Goal: Task Accomplishment & Management: Use online tool/utility

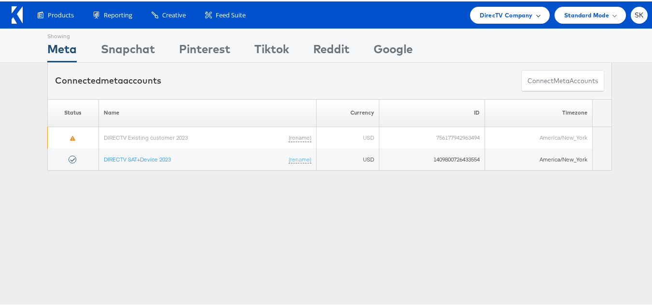
click at [488, 9] on span "DirecTV Company" at bounding box center [506, 14] width 53 height 10
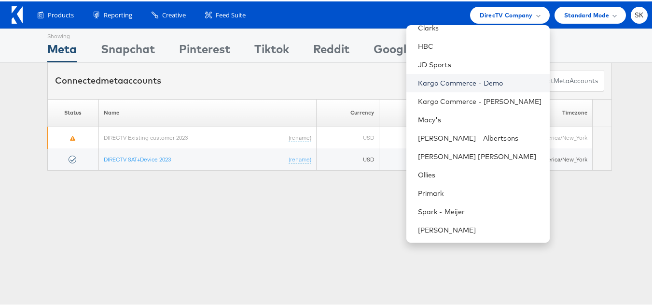
scroll to position [193, 0]
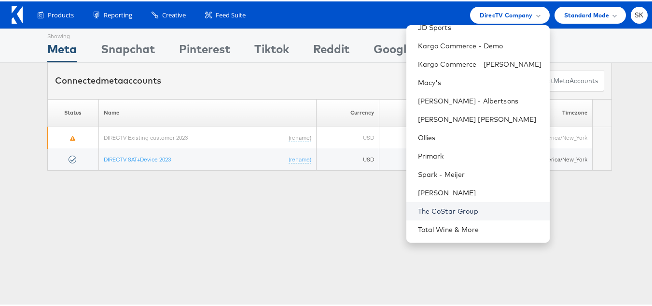
click at [449, 211] on link "The CoStar Group" at bounding box center [480, 210] width 124 height 10
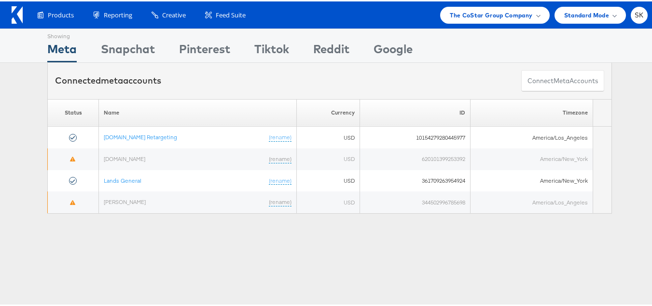
click at [489, 3] on div "Products Product Catalogs Enhance Your Product Catalog, Map Them to Publishers,…" at bounding box center [330, 13] width 660 height 27
click at [483, 11] on span "The CoStar Group Company" at bounding box center [491, 14] width 83 height 10
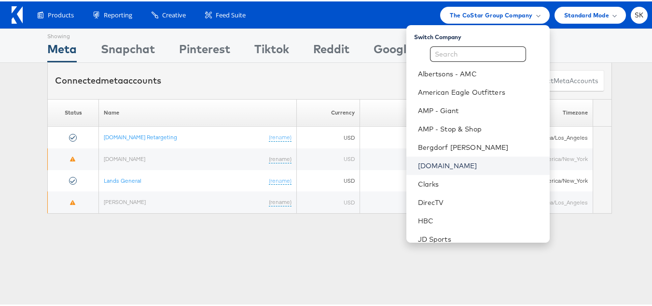
click at [428, 165] on link "Cars.com" at bounding box center [480, 164] width 124 height 10
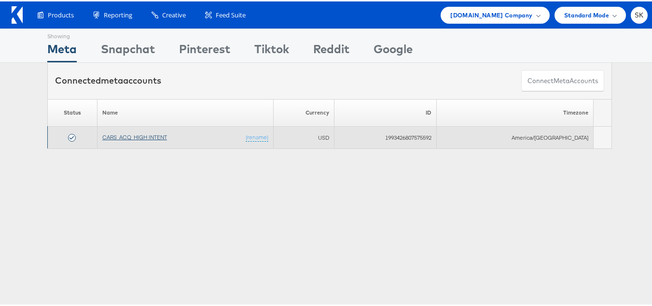
click at [127, 130] on td "CARS_ACQ_HIGH INTENT (rename)" at bounding box center [185, 136] width 176 height 22
click at [128, 136] on link "CARS_ACQ_HIGH INTENT" at bounding box center [134, 135] width 65 height 7
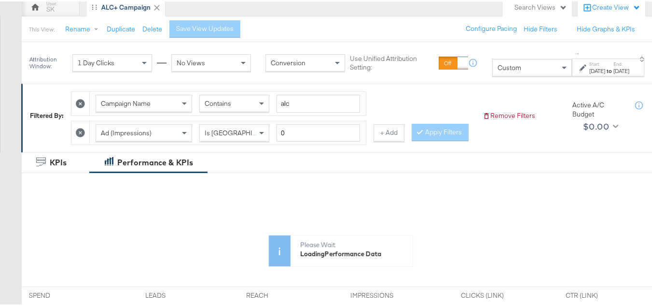
scroll to position [145, 0]
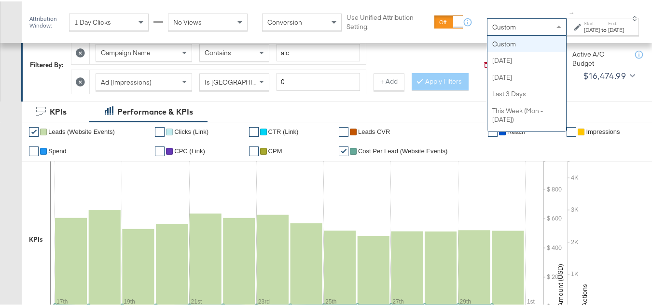
click at [493, 28] on span "Custom" at bounding box center [505, 25] width 24 height 9
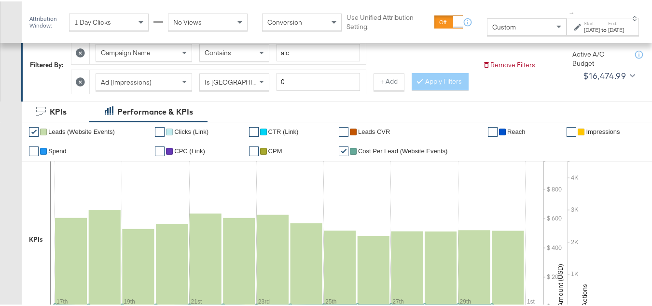
click at [584, 30] on div "Sep 17th 2025" at bounding box center [592, 29] width 16 height 8
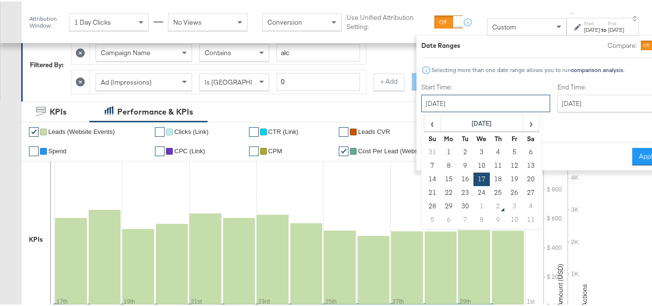
click at [472, 101] on input "September 17th 2025" at bounding box center [486, 101] width 129 height 17
click at [474, 178] on td "17" at bounding box center [482, 178] width 16 height 14
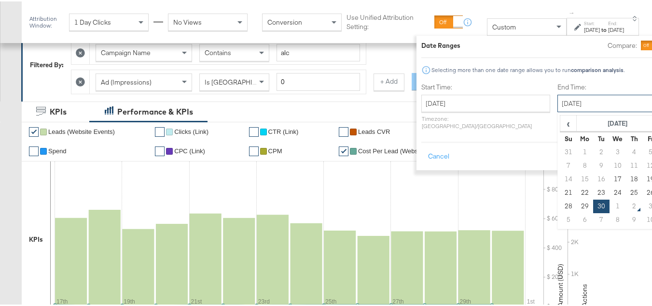
click at [558, 105] on input "September 30th 2025" at bounding box center [608, 101] width 101 height 17
click at [610, 203] on td "1" at bounding box center [618, 205] width 16 height 14
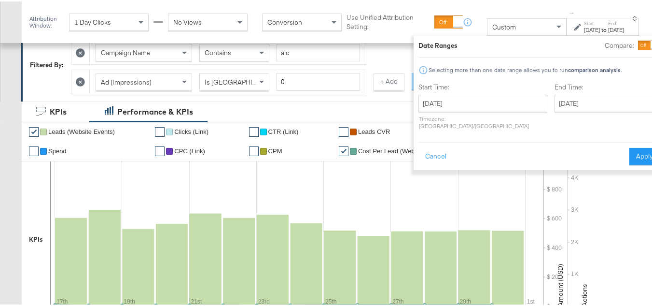
type input "October 1st 2025"
click at [630, 147] on button "Apply" at bounding box center [645, 154] width 30 height 17
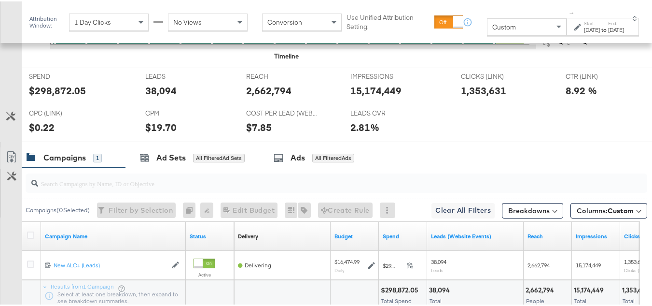
scroll to position [501, 0]
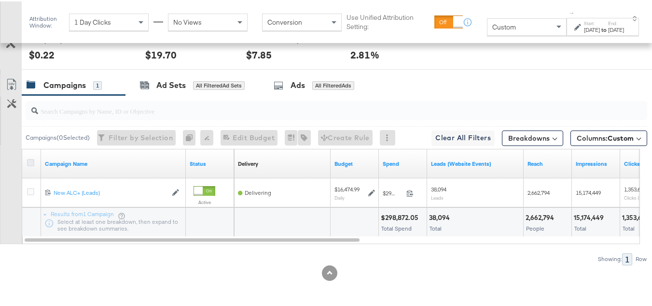
click at [29, 159] on icon at bounding box center [30, 160] width 7 height 7
click at [0, 0] on input "checkbox" at bounding box center [0, 0] width 0 height 0
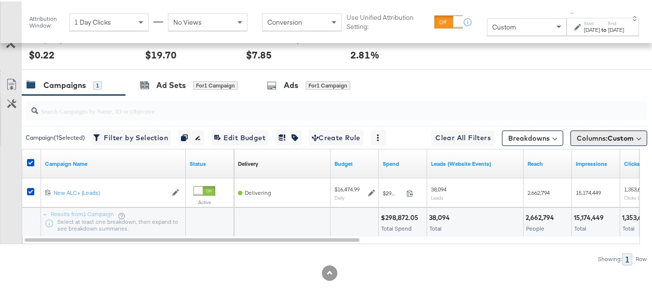
click at [591, 142] on button "Columns: Custom" at bounding box center [609, 136] width 77 height 15
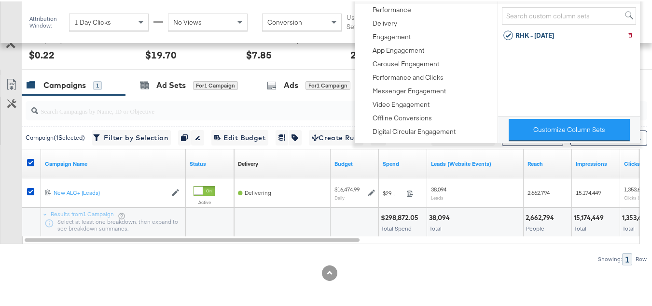
click at [0, 196] on div "Customize KPIs Export as CSV" at bounding box center [11, 157] width 22 height 169
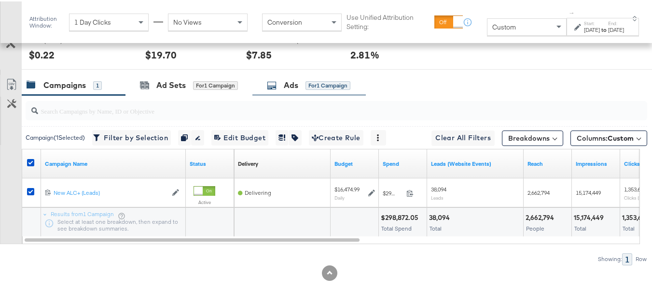
click at [350, 90] on div "Ads for 1 Campaign" at bounding box center [309, 83] width 113 height 21
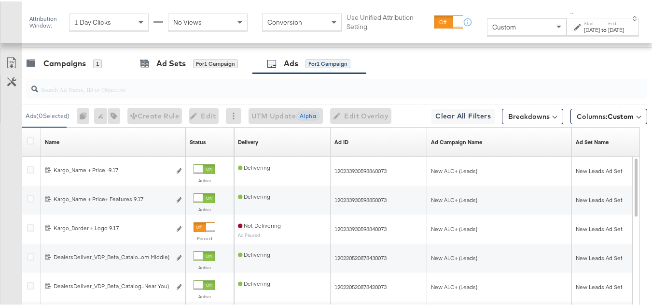
scroll to position [549, 0]
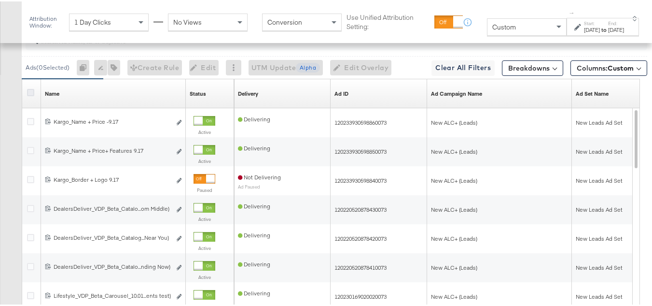
click at [30, 95] on icon at bounding box center [30, 90] width 7 height 7
click at [0, 0] on input "checkbox" at bounding box center [0, 0] width 0 height 0
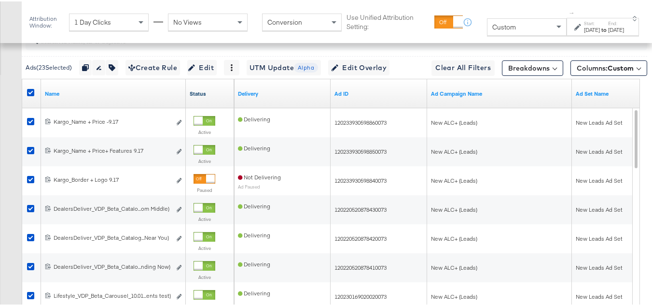
click at [200, 96] on link "Status" at bounding box center [210, 92] width 41 height 8
click at [617, 71] on span "Columns: Custom" at bounding box center [605, 67] width 57 height 10
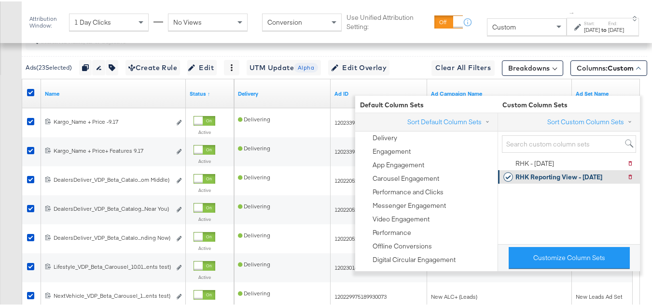
click at [570, 174] on div "RHK Reporting View - 9.10.25" at bounding box center [559, 175] width 87 height 9
click at [0, 183] on div "Customize KPIs Export as CSV" at bounding box center [11, 174] width 22 height 343
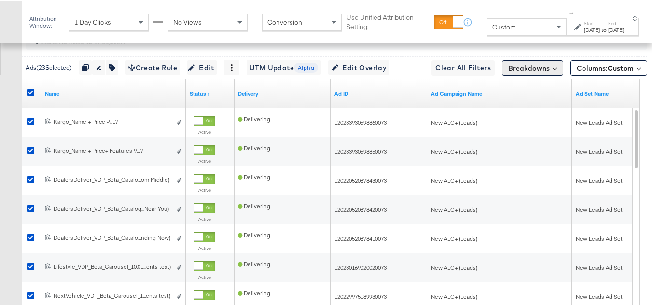
click at [520, 74] on button "Breakdowns" at bounding box center [532, 66] width 61 height 15
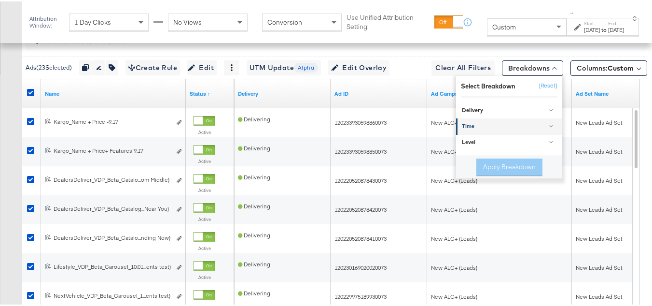
click at [477, 129] on div "Time" at bounding box center [510, 125] width 96 height 8
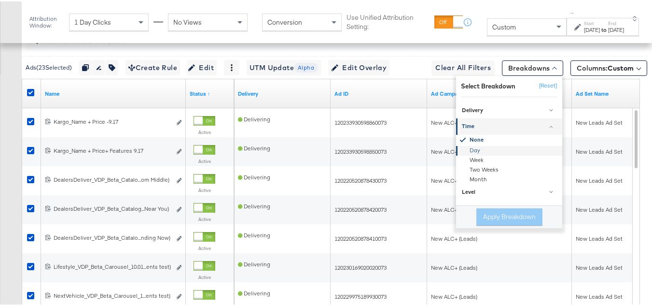
click at [468, 154] on div "Day" at bounding box center [510, 149] width 105 height 10
click at [517, 224] on button "Apply Breakdown" at bounding box center [510, 215] width 66 height 17
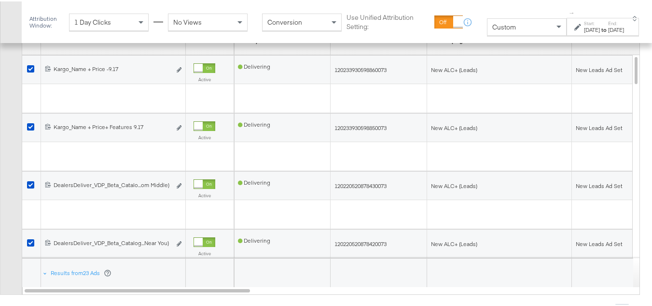
scroll to position [675, 0]
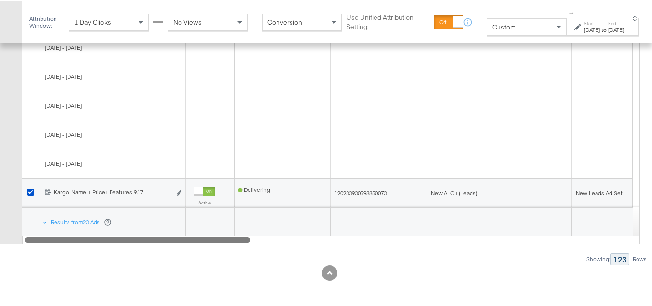
drag, startPoint x: 238, startPoint y: 238, endPoint x: 151, endPoint y: 229, distance: 87.3
click at [151, 229] on div "Name Sorting Unavailable Status Sorting Unavailable Delivery Sorting Unavailabl…" at bounding box center [331, 107] width 619 height 269
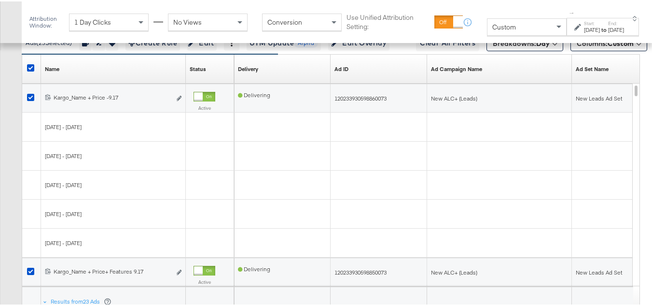
scroll to position [481, 0]
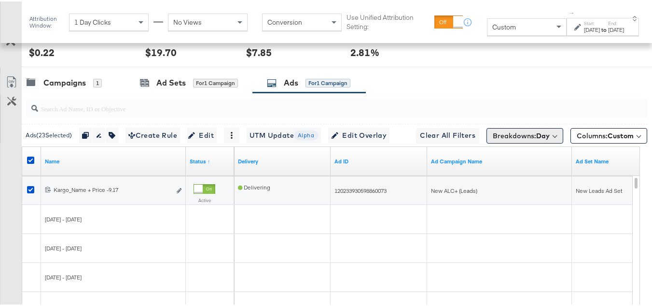
click at [549, 142] on button "Breakdowns: Day" at bounding box center [525, 134] width 77 height 15
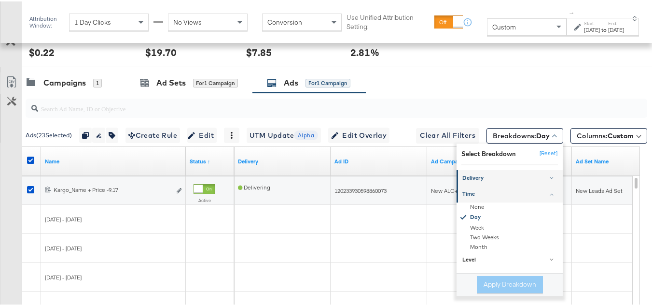
click at [498, 181] on div "Delivery" at bounding box center [511, 177] width 96 height 8
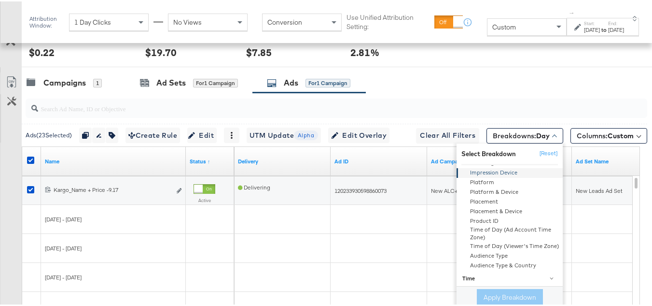
scroll to position [0, 0]
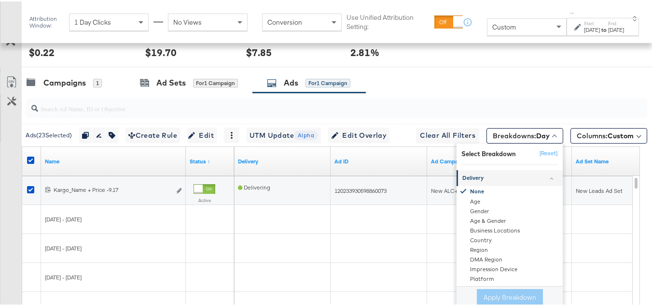
click at [531, 184] on link "Delivery" at bounding box center [510, 177] width 106 height 16
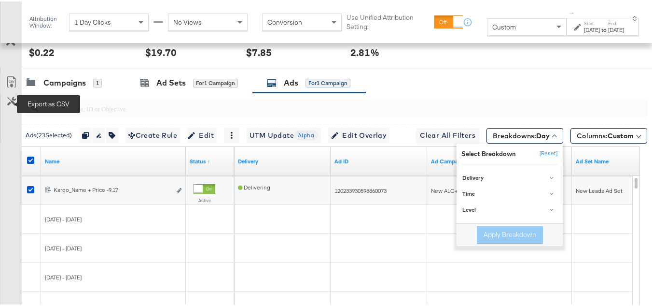
click at [10, 86] on icon at bounding box center [12, 81] width 12 height 12
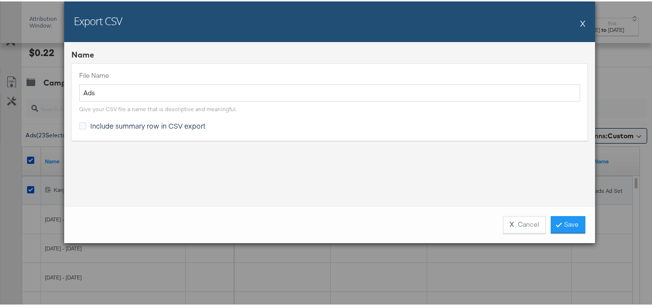
click at [113, 126] on span "Include summary row in CSV export" at bounding box center [147, 124] width 115 height 10
click at [0, 0] on input "Include summary row in CSV export" at bounding box center [0, 0] width 0 height 0
click at [109, 127] on span "Include summary row in CSV export" at bounding box center [147, 124] width 115 height 10
click at [0, 0] on input "Include summary row in CSV export" at bounding box center [0, 0] width 0 height 0
click at [559, 214] on div "X Cancel Save" at bounding box center [329, 223] width 531 height 37
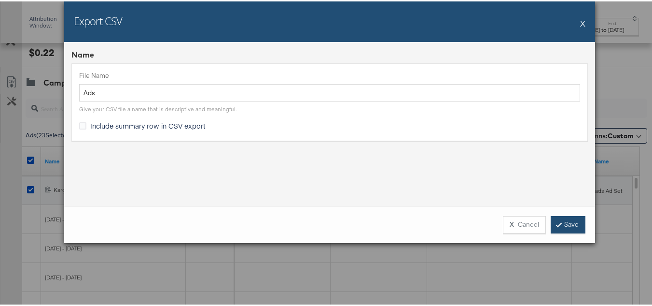
click at [563, 221] on link "Save" at bounding box center [568, 222] width 35 height 17
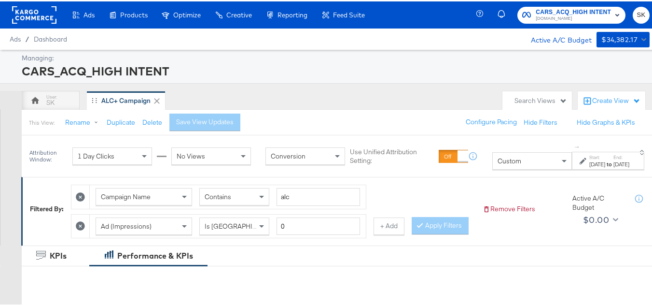
click at [606, 163] on strong "to" at bounding box center [610, 162] width 8 height 7
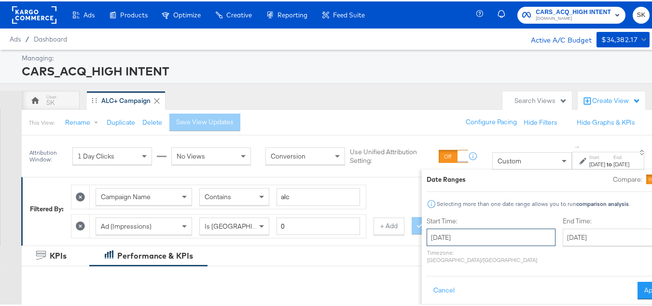
click at [457, 237] on input "September 17th 2025" at bounding box center [491, 235] width 129 height 17
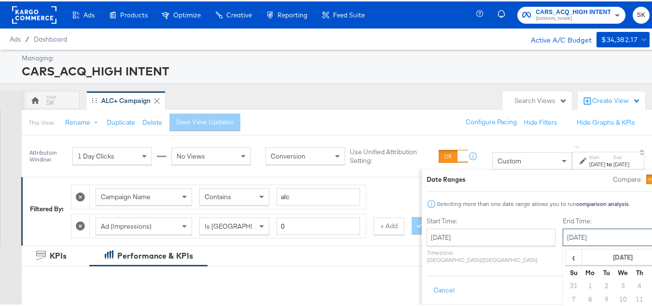
click at [563, 230] on input "September 30th 2025" at bounding box center [613, 235] width 101 height 17
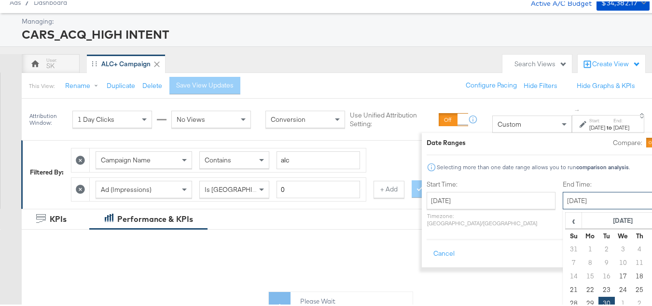
scroll to position [145, 0]
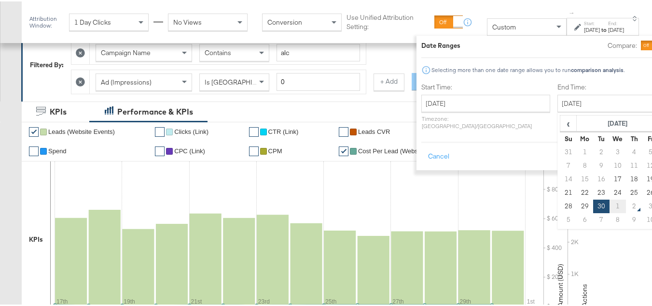
click at [610, 204] on td "1" at bounding box center [618, 205] width 16 height 14
type input "October 1st 2025"
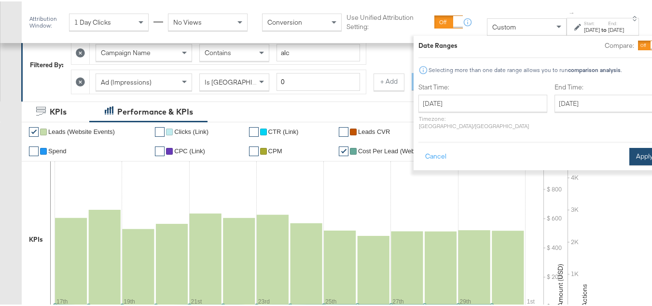
click at [630, 146] on button "Apply" at bounding box center [645, 154] width 30 height 17
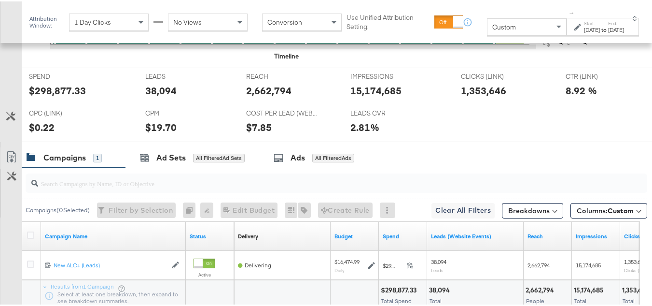
scroll to position [501, 0]
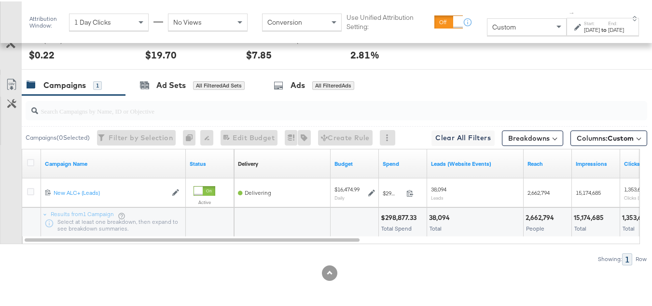
click at [390, 219] on div "$298,877.33" at bounding box center [400, 216] width 39 height 9
click at [547, 213] on div "2,662,794" at bounding box center [541, 216] width 31 height 9
copy div "2,662,794"
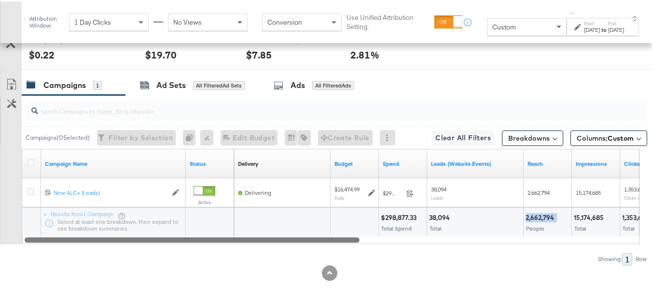
click at [460, 239] on div at bounding box center [331, 238] width 619 height 8
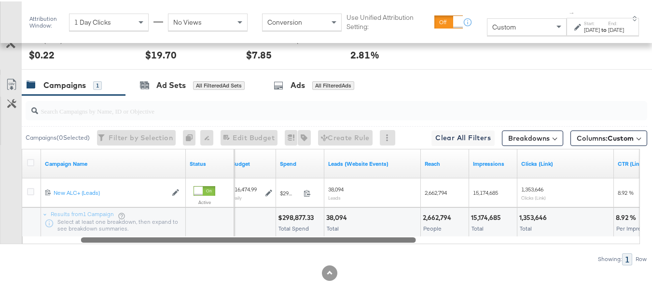
drag, startPoint x: 502, startPoint y: 237, endPoint x: 343, endPoint y: 239, distance: 158.9
click at [343, 239] on div at bounding box center [248, 238] width 335 height 8
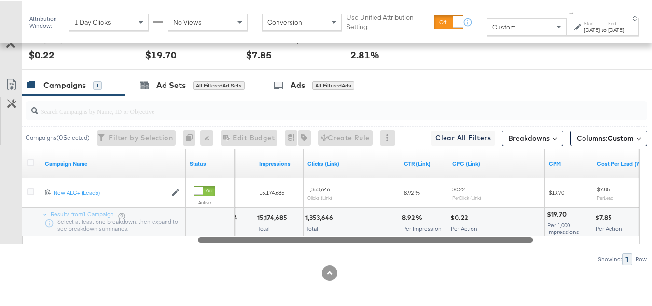
drag, startPoint x: 402, startPoint y: 239, endPoint x: 523, endPoint y: 239, distance: 120.3
click at [523, 239] on div at bounding box center [365, 238] width 335 height 8
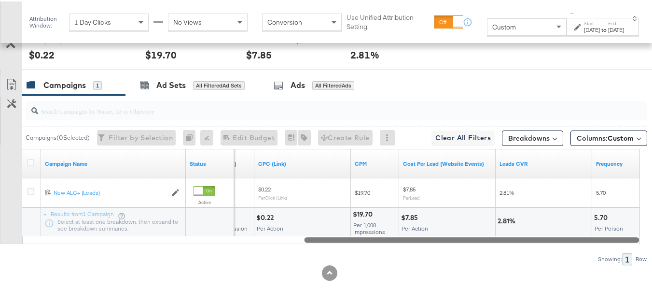
drag, startPoint x: 419, startPoint y: 236, endPoint x: 517, endPoint y: 233, distance: 97.6
click at [517, 233] on div "Campaign Name Status CTR (Link) CPC (Link) CPM Cost Per Lead (Website Events) L…" at bounding box center [331, 194] width 619 height 95
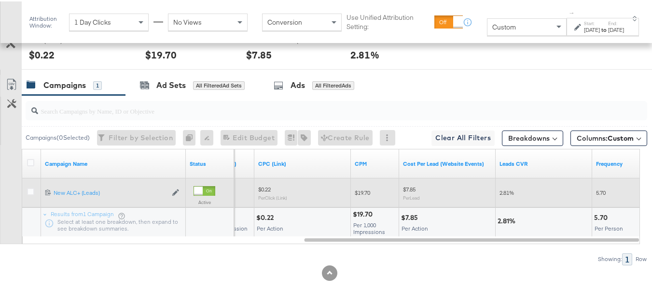
click at [597, 184] on div "5.70" at bounding box center [617, 191] width 48 height 15
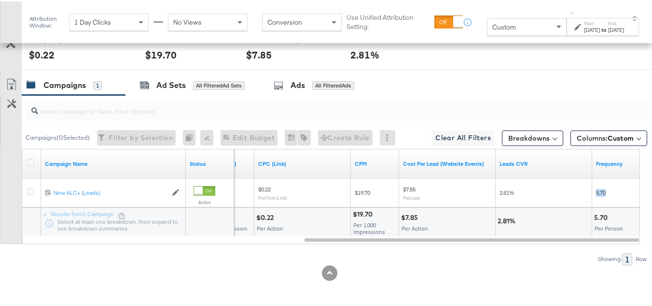
copy span "5.70"
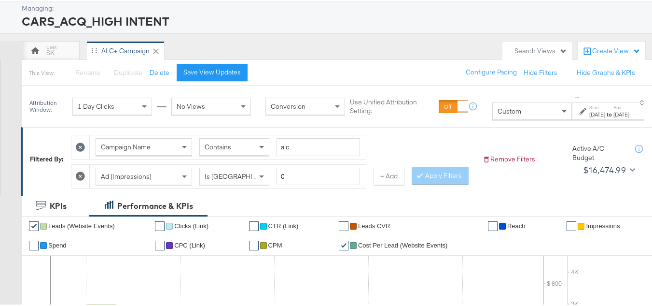
scroll to position [97, 0]
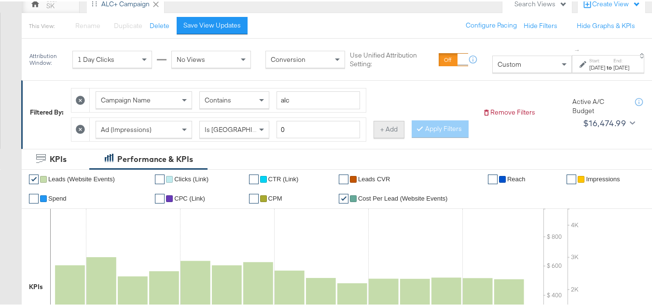
click at [399, 133] on button "+ Add" at bounding box center [389, 127] width 31 height 17
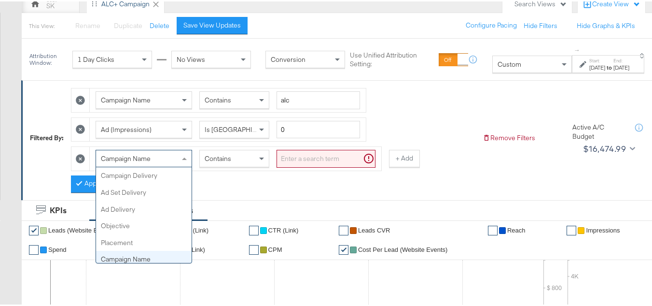
click at [176, 156] on div "Campaign Name" at bounding box center [144, 157] width 96 height 16
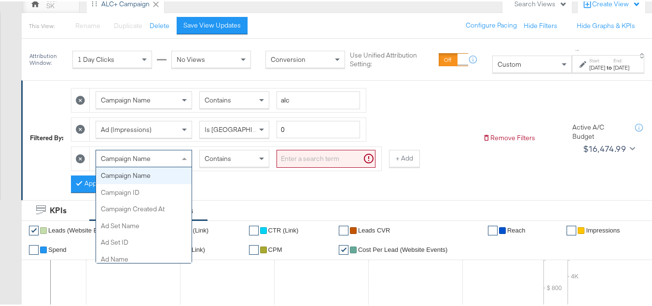
click at [230, 155] on span "Contains" at bounding box center [218, 157] width 27 height 9
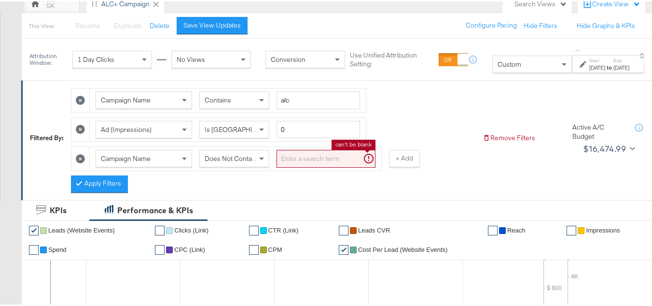
click at [304, 161] on input "search" at bounding box center [326, 157] width 99 height 18
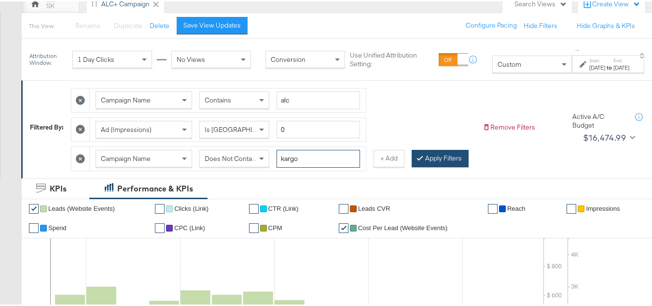
type input "kargo"
click at [412, 166] on button "Apply Filters" at bounding box center [440, 156] width 57 height 17
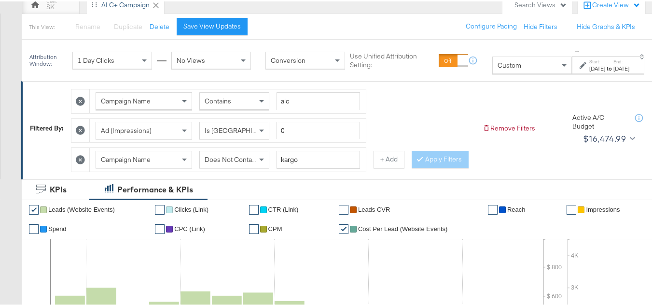
scroll to position [97, 0]
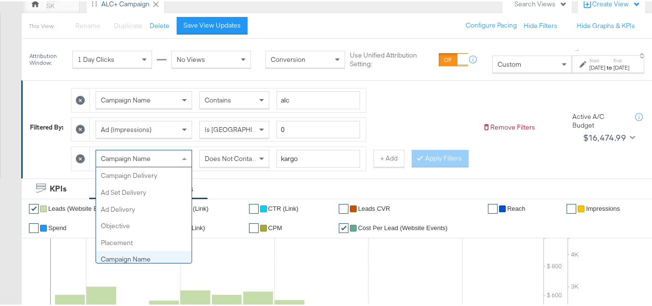
click at [145, 159] on span "Campaign Name" at bounding box center [126, 157] width 50 height 9
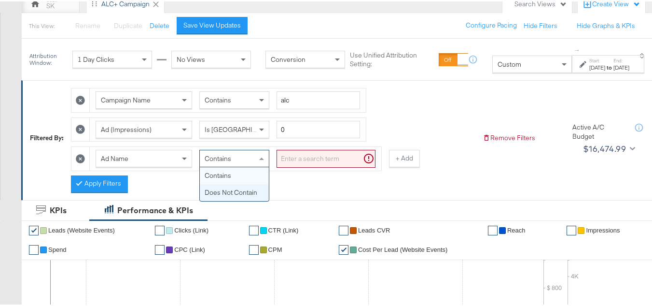
click at [247, 157] on div "Contains" at bounding box center [234, 157] width 69 height 16
click at [304, 159] on input "search" at bounding box center [326, 157] width 99 height 18
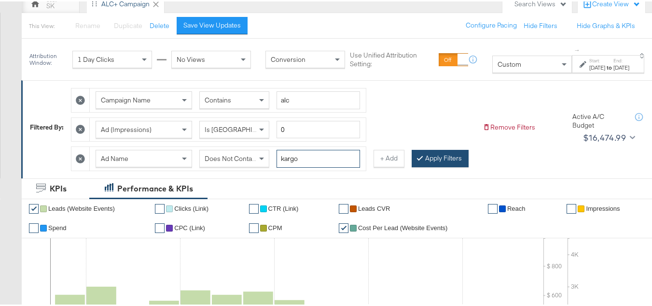
type input "kargo"
click at [412, 166] on button "Apply Filters" at bounding box center [440, 156] width 57 height 17
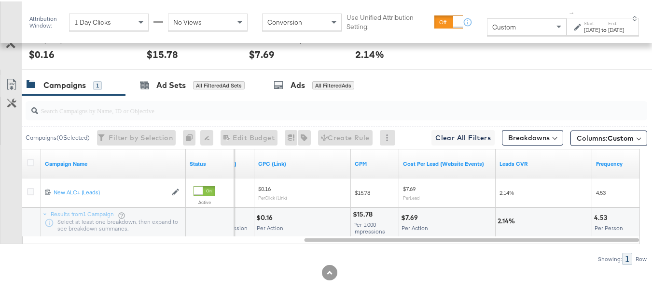
scroll to position [530, 0]
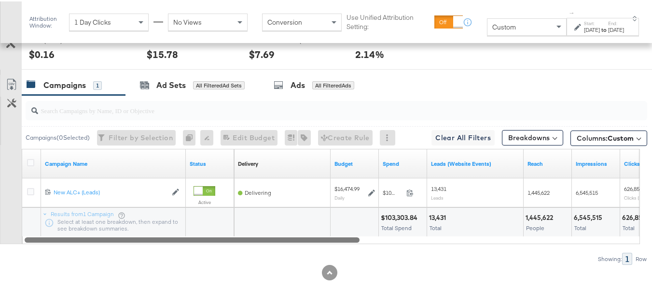
drag, startPoint x: 407, startPoint y: 240, endPoint x: 123, endPoint y: 240, distance: 284.4
click at [123, 240] on div at bounding box center [192, 238] width 335 height 8
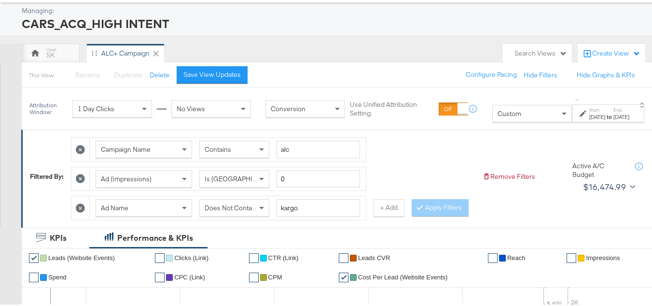
scroll to position [0, 0]
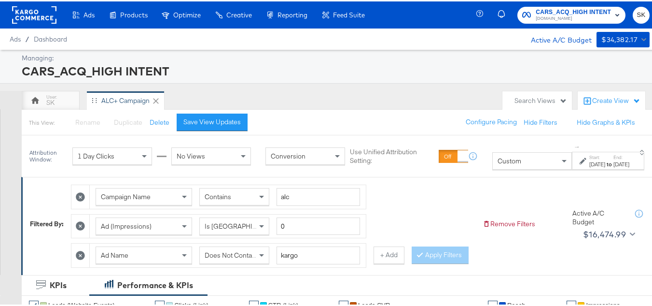
click at [80, 227] on icon at bounding box center [80, 224] width 9 height 9
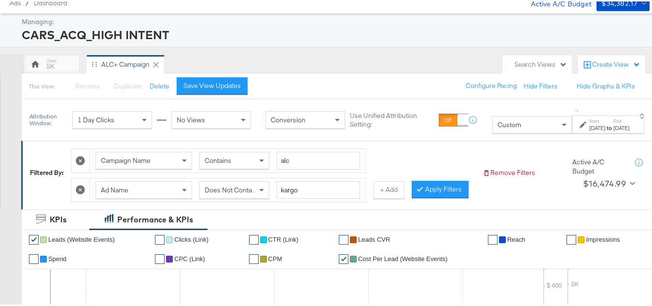
scroll to position [97, 0]
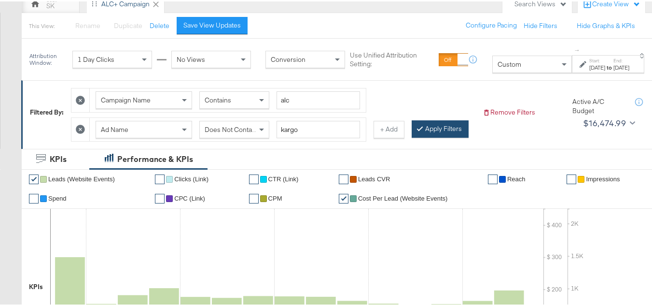
click at [412, 136] on button "Apply Filters" at bounding box center [440, 127] width 57 height 17
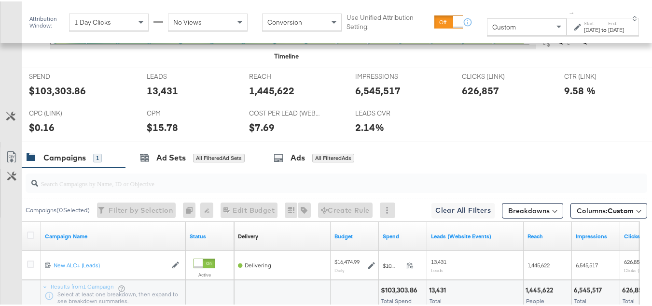
scroll to position [501, 0]
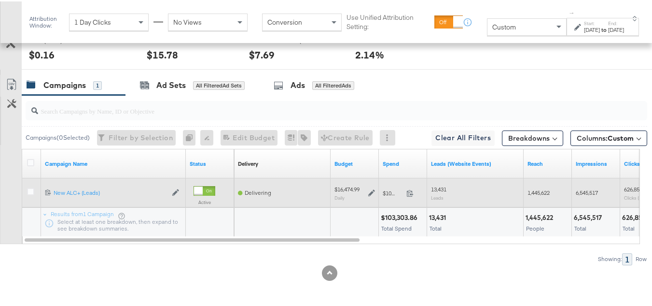
click at [538, 196] on div "1,445,622" at bounding box center [548, 191] width 48 height 15
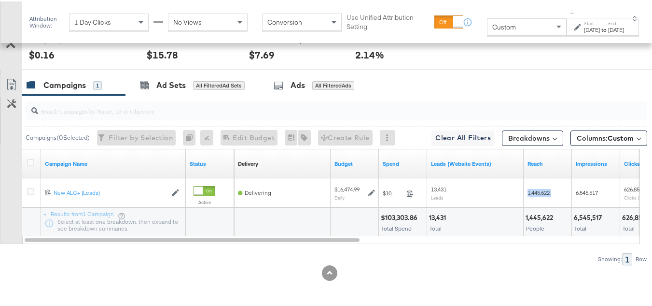
copy span "1,445,622"
click at [462, 212] on div at bounding box center [485, 216] width 72 height 9
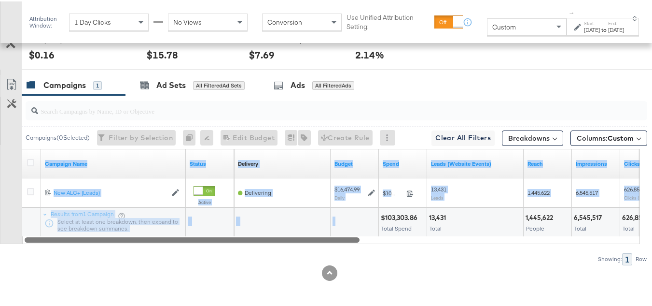
drag, startPoint x: 349, startPoint y: 235, endPoint x: 517, endPoint y: 238, distance: 168.1
click at [517, 238] on div "Campaign Name Status Delivery Sorting Unavailable Budget Spend Leads (Website E…" at bounding box center [331, 194] width 619 height 95
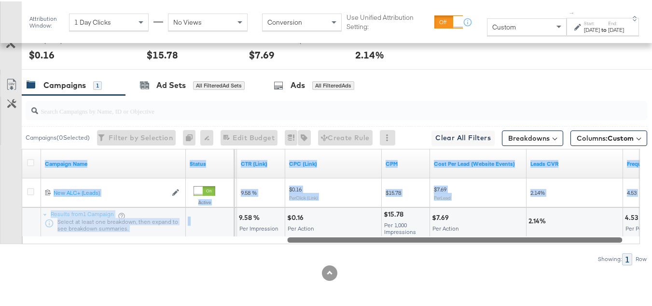
drag, startPoint x: 455, startPoint y: 238, endPoint x: 375, endPoint y: 240, distance: 79.7
click at [453, 238] on div at bounding box center [331, 238] width 619 height 8
click at [380, 237] on div at bounding box center [453, 238] width 335 height 8
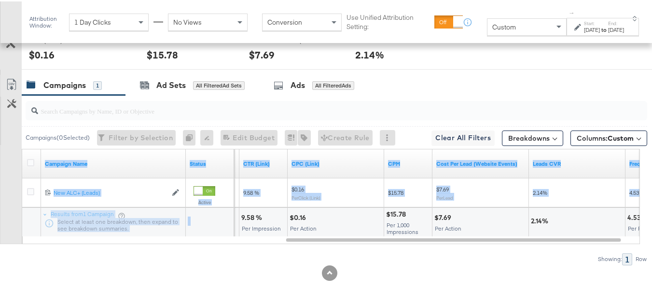
click at [352, 216] on div at bounding box center [345, 216] width 73 height 9
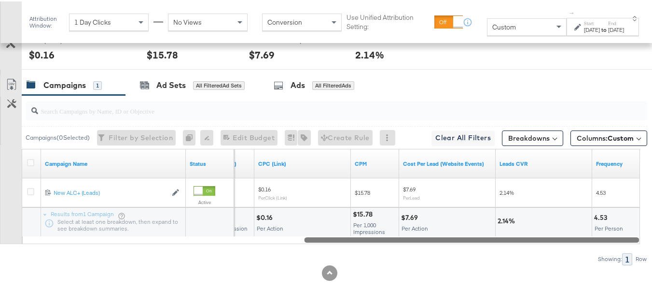
drag, startPoint x: 395, startPoint y: 240, endPoint x: 659, endPoint y: 237, distance: 264.2
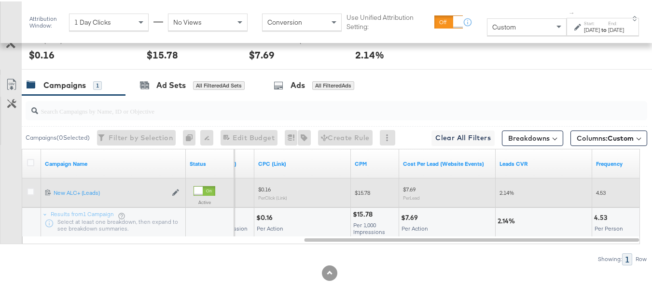
click at [599, 189] on span "4.53" at bounding box center [601, 190] width 10 height 7
copy span "4.53"
click at [370, 205] on div "$15.78" at bounding box center [375, 191] width 48 height 29
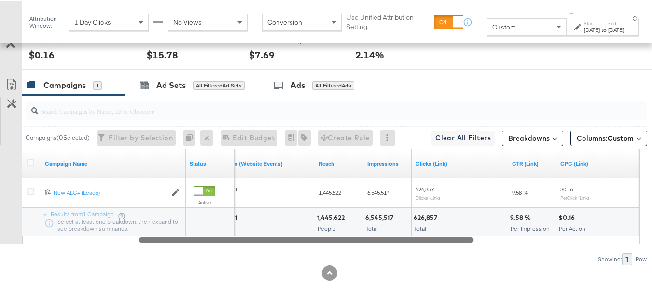
drag, startPoint x: 417, startPoint y: 241, endPoint x: 252, endPoint y: 239, distance: 165.7
click at [252, 239] on div at bounding box center [306, 238] width 335 height 8
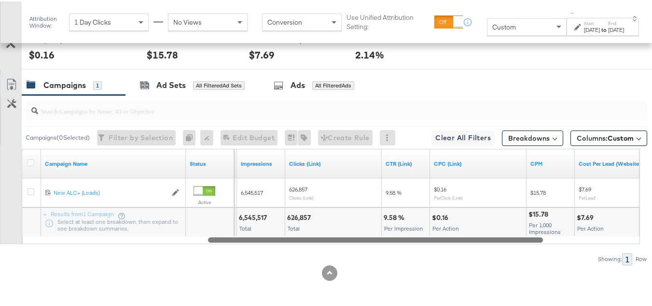
drag, startPoint x: 449, startPoint y: 238, endPoint x: 518, endPoint y: 244, distance: 69.4
click at [518, 244] on div "Campaigns ( 0 Selected) Filter by Selection Filter 0 campaigns 0 Rename 0 campa…" at bounding box center [324, 179] width 648 height 170
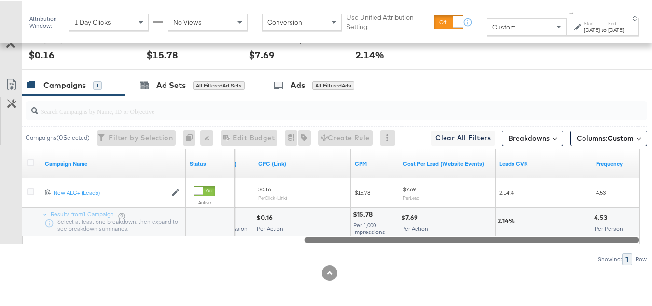
drag, startPoint x: 507, startPoint y: 241, endPoint x: 636, endPoint y: 250, distance: 129.7
click at [636, 250] on div "Campaigns ( 0 Selected) Filter by Selection Filter 0 campaigns 0 Rename 0 campa…" at bounding box center [324, 179] width 648 height 170
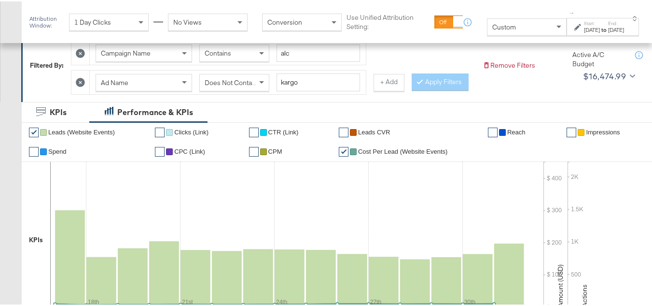
scroll to position [0, 0]
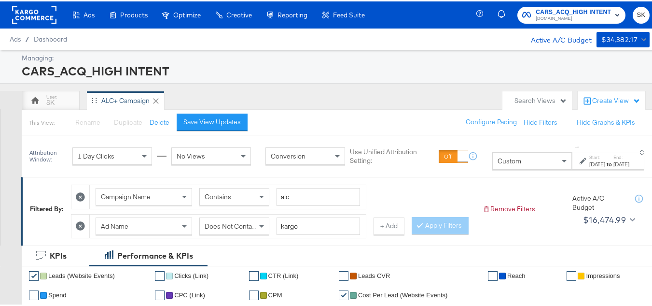
click at [242, 224] on span "Does Not Contain" at bounding box center [231, 224] width 53 height 9
click at [412, 233] on button "Apply Filters" at bounding box center [440, 223] width 57 height 17
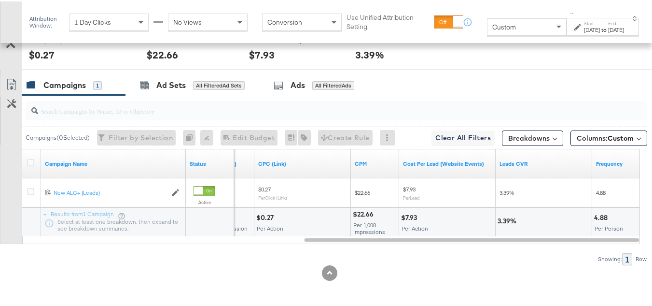
scroll to position [501, 0]
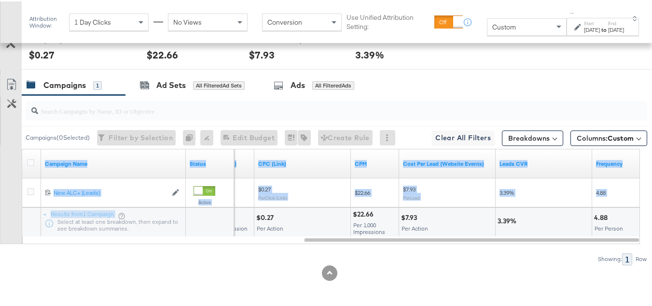
drag, startPoint x: 324, startPoint y: 242, endPoint x: 174, endPoint y: 225, distance: 151.2
click at [54, 226] on div "Campaign Name Status CTR (Link) CPC (Link) CPM Cost Per Lead (Website Events) L…" at bounding box center [331, 194] width 619 height 95
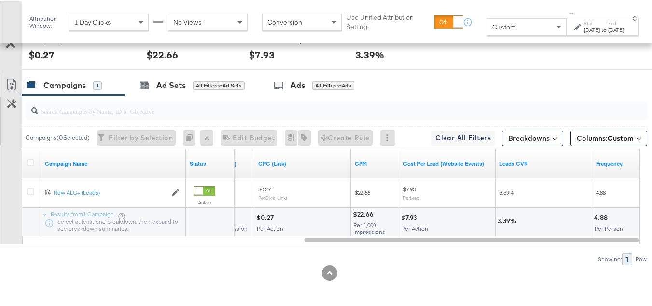
click at [283, 219] on div at bounding box center [313, 216] width 72 height 9
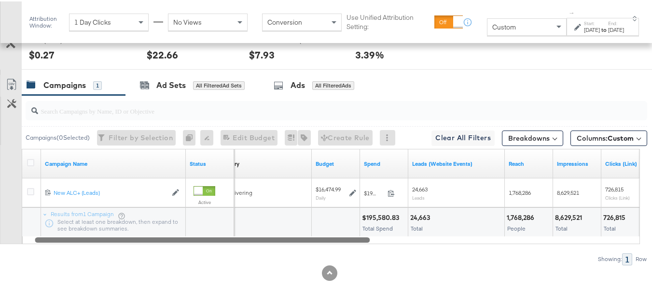
drag, startPoint x: 321, startPoint y: 237, endPoint x: 50, endPoint y: 240, distance: 270.9
click at [50, 240] on div at bounding box center [202, 238] width 335 height 8
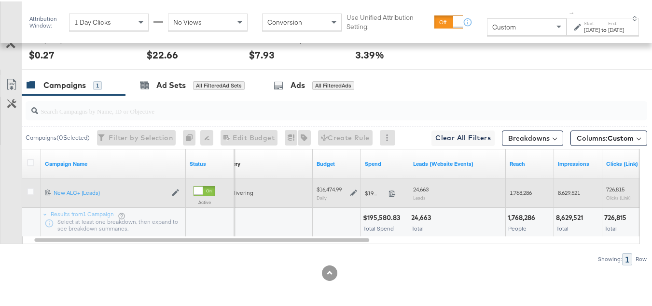
click at [521, 197] on div "1,768,286" at bounding box center [530, 191] width 48 height 15
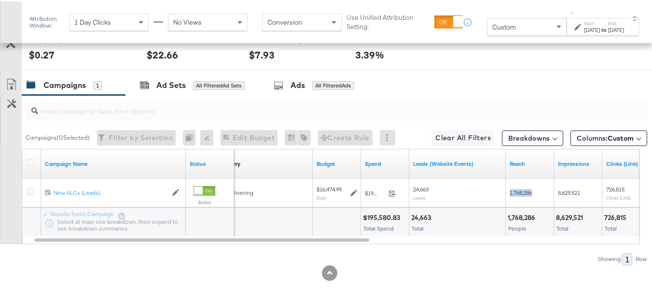
copy span "1,768,286"
click at [361, 221] on div at bounding box center [337, 220] width 48 height 29
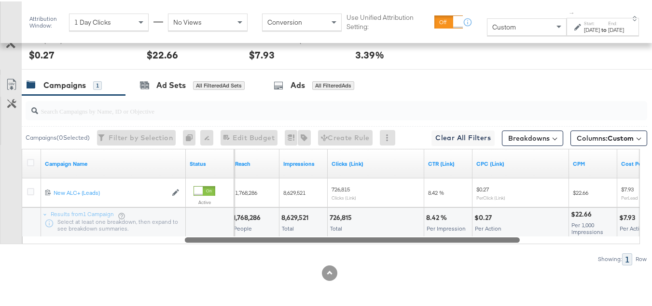
drag, startPoint x: 358, startPoint y: 237, endPoint x: 509, endPoint y: 230, distance: 150.8
click at [509, 230] on div "Campaign Name Status Reach Impressions Clicks (Link) CTR (Link) CPC (Link) CPM …" at bounding box center [331, 194] width 619 height 95
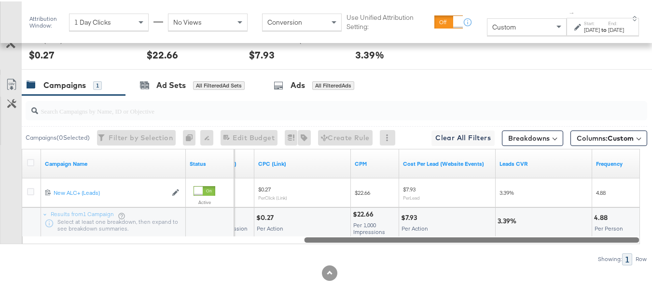
drag, startPoint x: 498, startPoint y: 241, endPoint x: 629, endPoint y: 246, distance: 131.4
click at [629, 246] on div "Campaigns ( 0 Selected) Filter by Selection Filter 0 campaigns 0 Rename 0 campa…" at bounding box center [324, 179] width 648 height 170
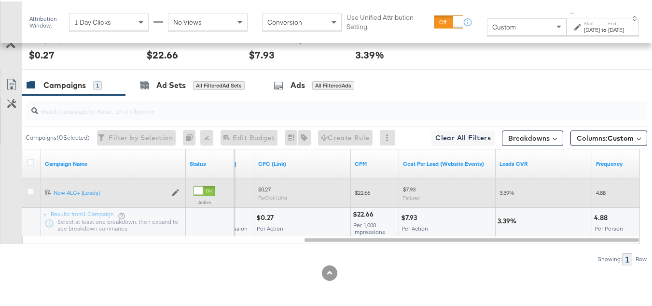
click at [599, 197] on div "4.88" at bounding box center [617, 191] width 48 height 15
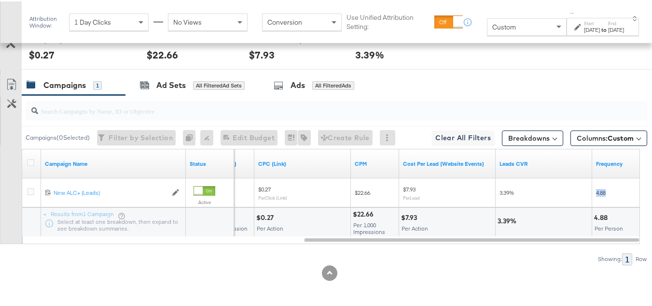
copy span "4.88"
